Goal: Navigation & Orientation: Go to known website

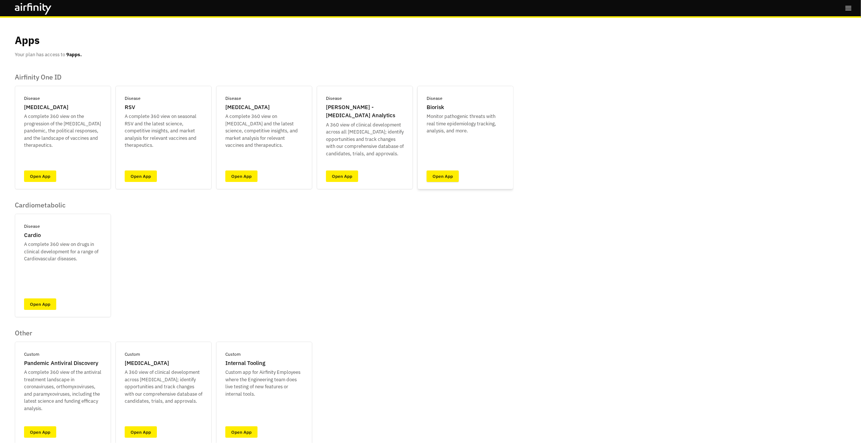
click at [438, 180] on link "Open App" at bounding box center [443, 176] width 32 height 11
click at [146, 172] on link "Open App" at bounding box center [141, 176] width 32 height 11
